Goal: Task Accomplishment & Management: Manage account settings

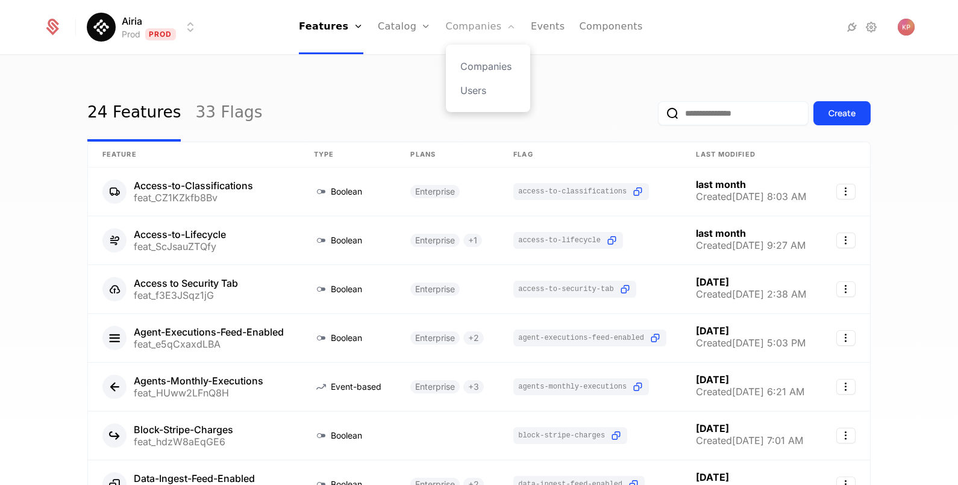
click at [467, 21] on link "Companies" at bounding box center [481, 27] width 70 height 54
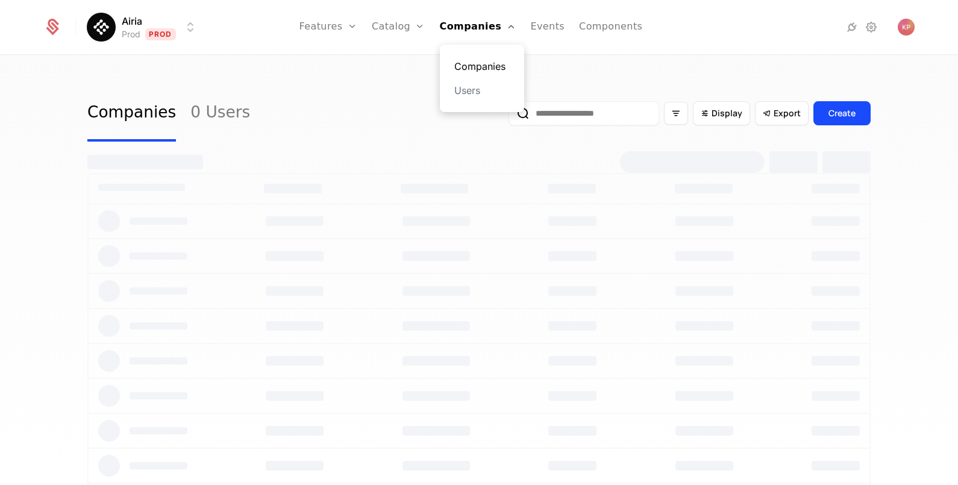
click at [473, 60] on link "Companies" at bounding box center [481, 66] width 55 height 14
click at [581, 118] on input "email" at bounding box center [584, 113] width 151 height 24
paste input "**********"
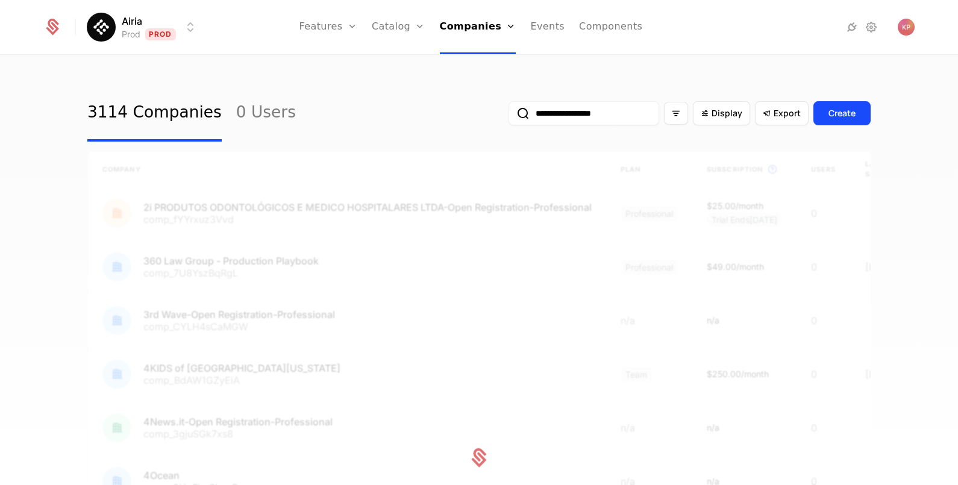
type input "**********"
click at [509, 116] on button "submit" at bounding box center [509, 116] width 0 height 0
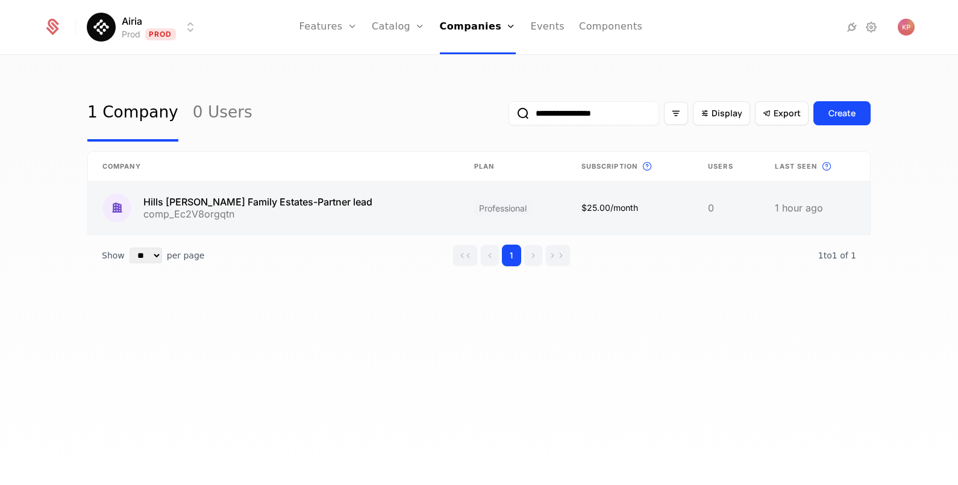
click at [295, 215] on link at bounding box center [274, 207] width 372 height 53
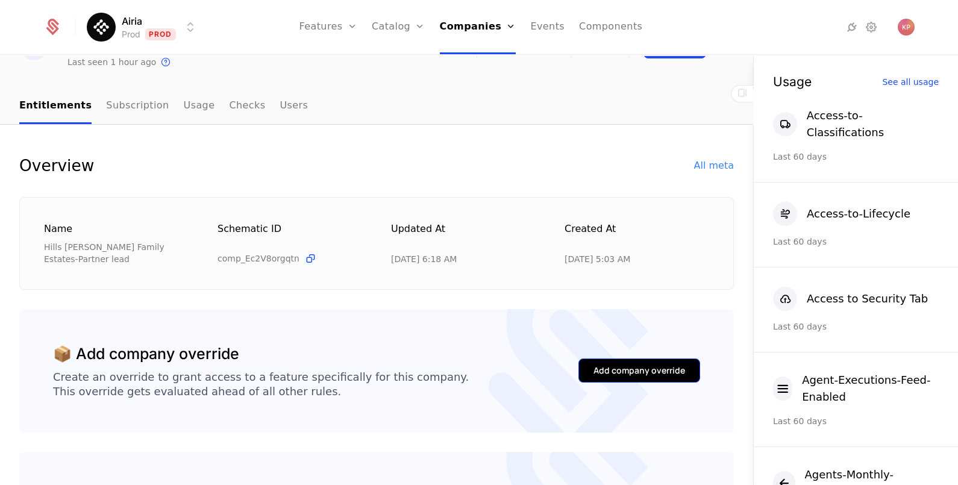
scroll to position [150, 0]
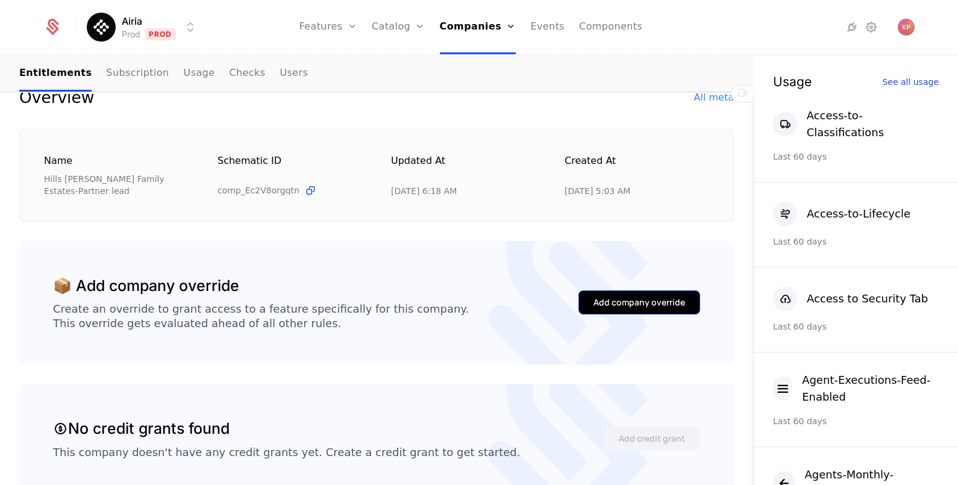
click at [646, 296] on div "Add company override" at bounding box center [640, 302] width 92 height 12
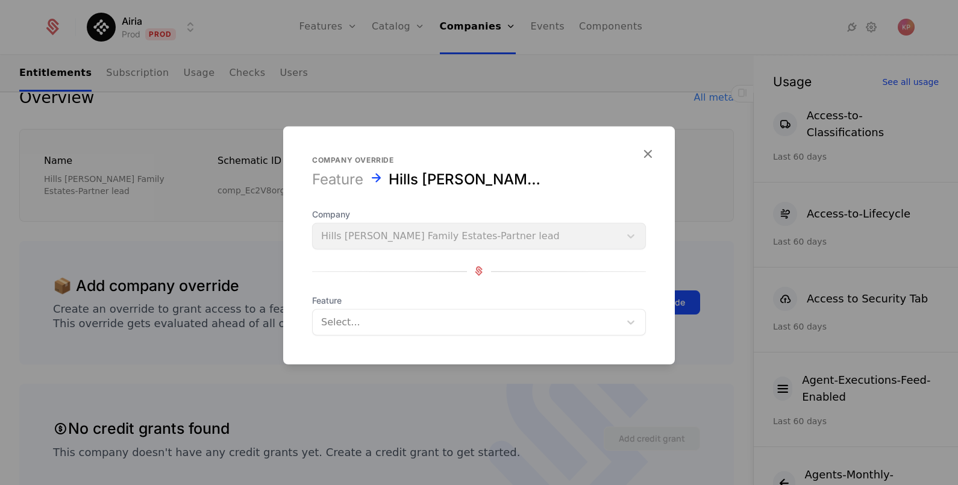
click at [389, 319] on div at bounding box center [466, 321] width 290 height 17
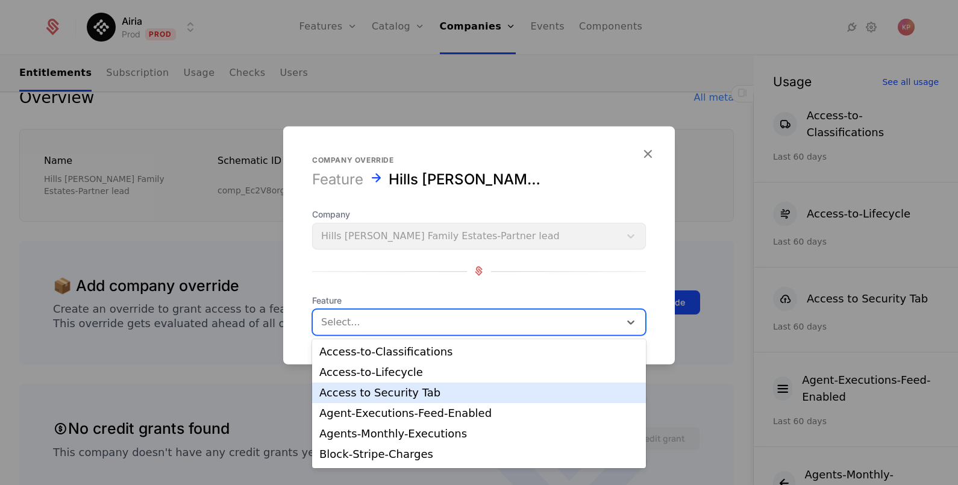
click at [419, 400] on div "Access to Security Tab" at bounding box center [479, 393] width 334 height 20
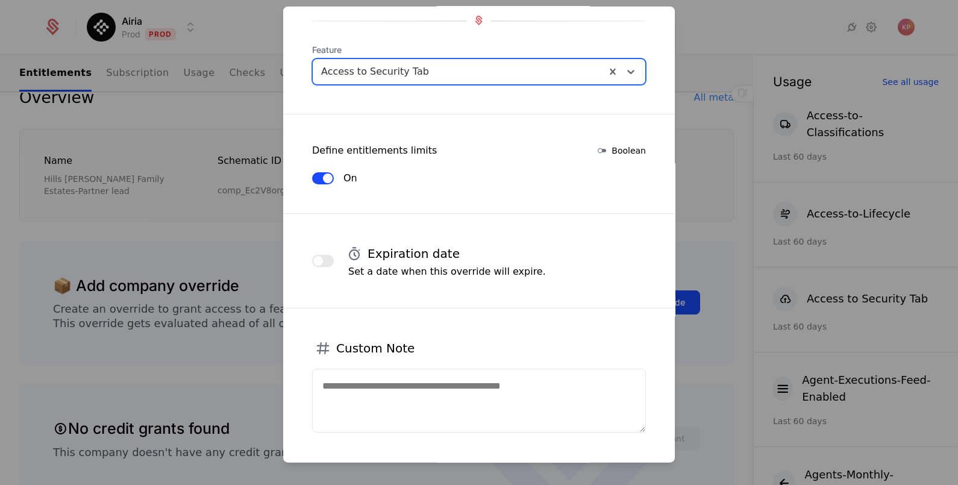
click at [322, 254] on button "button" at bounding box center [323, 260] width 22 height 12
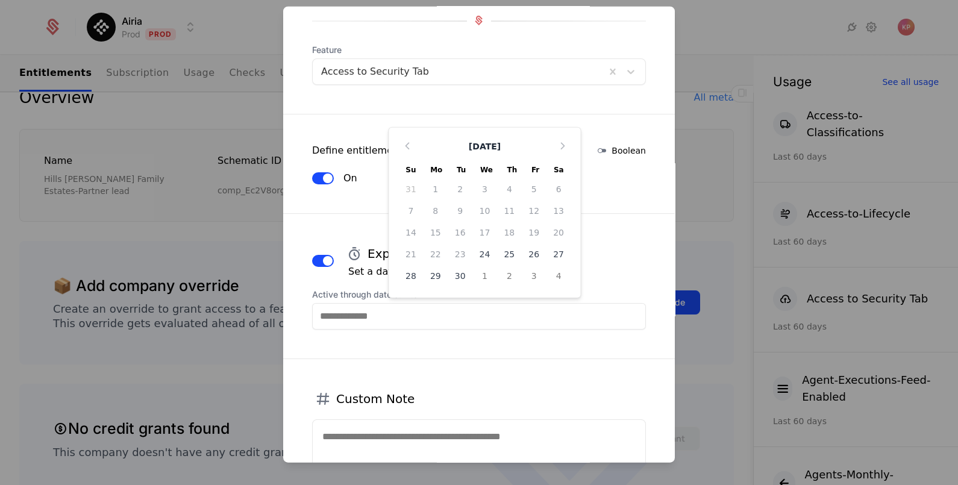
click at [400, 317] on input "Active through date (UTC)" at bounding box center [479, 315] width 334 height 27
type input "*"
click at [343, 312] on input "*" at bounding box center [479, 315] width 334 height 27
click at [557, 140] on icon "Choose Date" at bounding box center [563, 145] width 12 height 12
click at [504, 211] on div "9" at bounding box center [509, 210] width 25 height 19
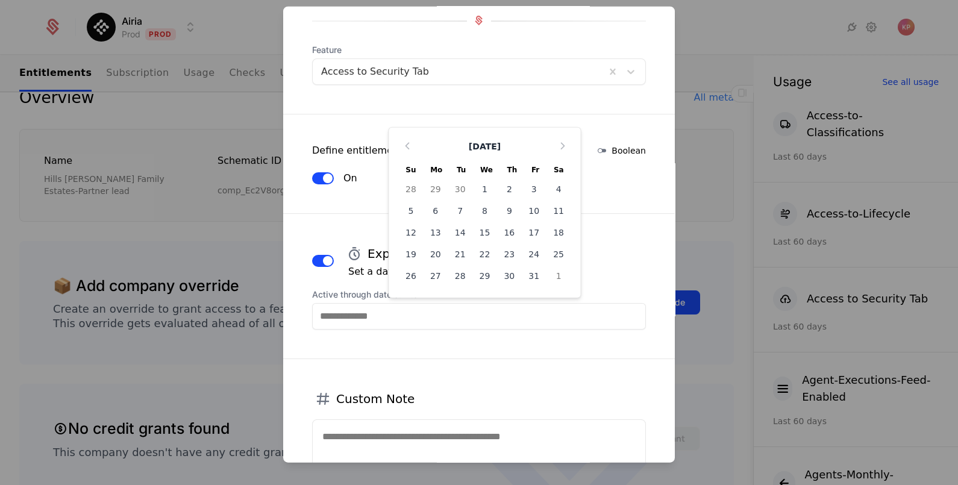
type input "**********"
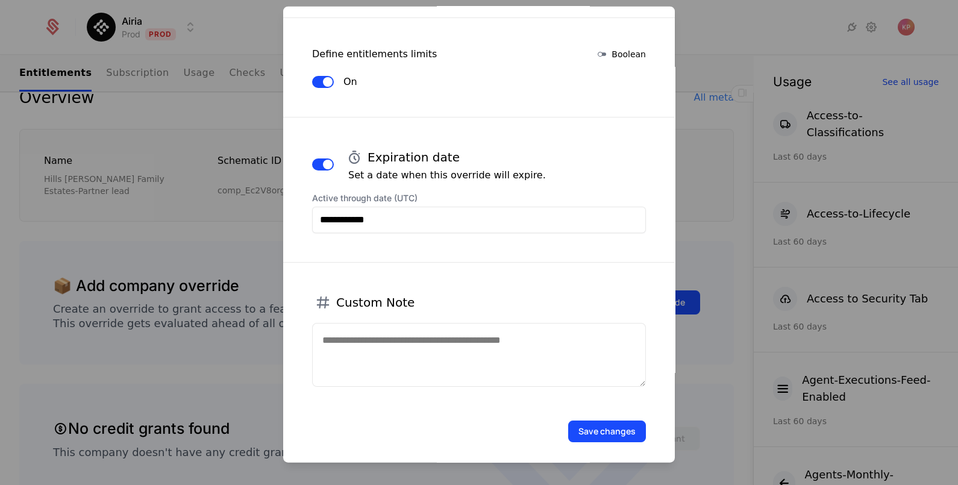
scroll to position [252, 0]
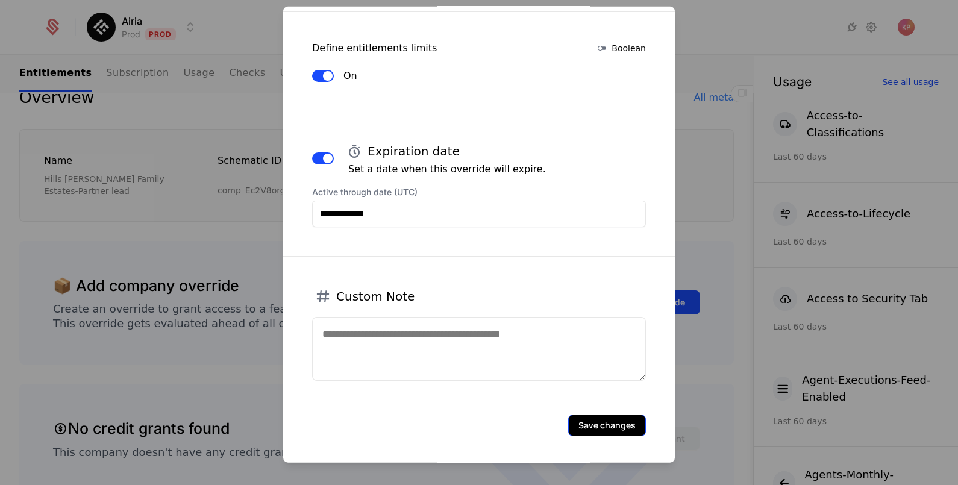
click at [612, 417] on button "Save changes" at bounding box center [607, 425] width 78 height 22
